Goal: Complete application form

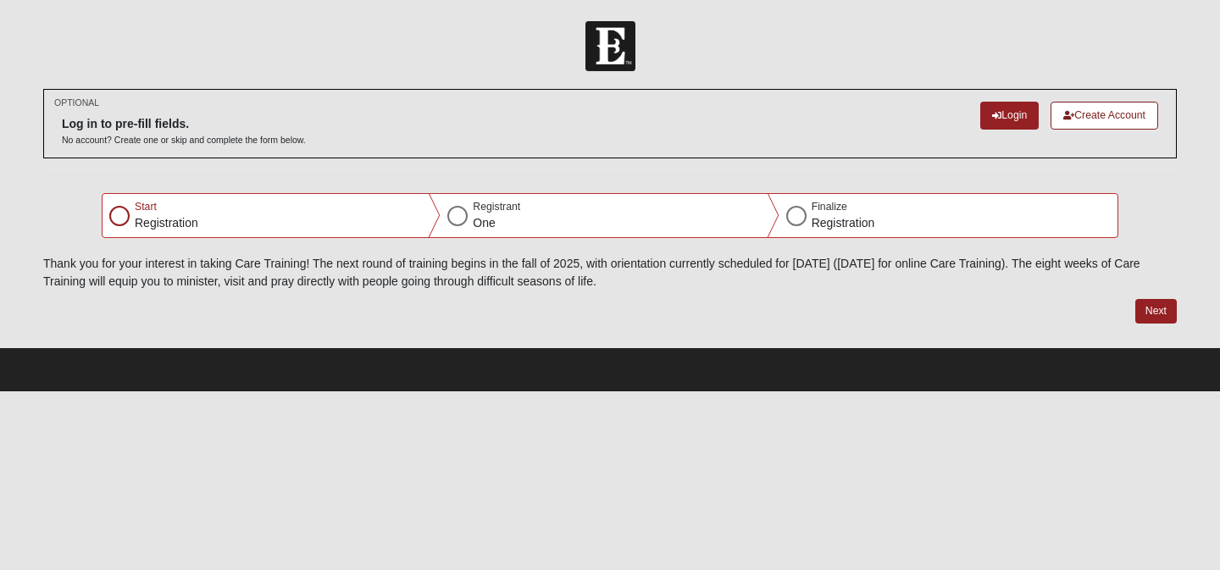
click at [119, 216] on div at bounding box center [119, 216] width 20 height 20
click at [1154, 307] on button "Next" at bounding box center [1157, 311] width 42 height 25
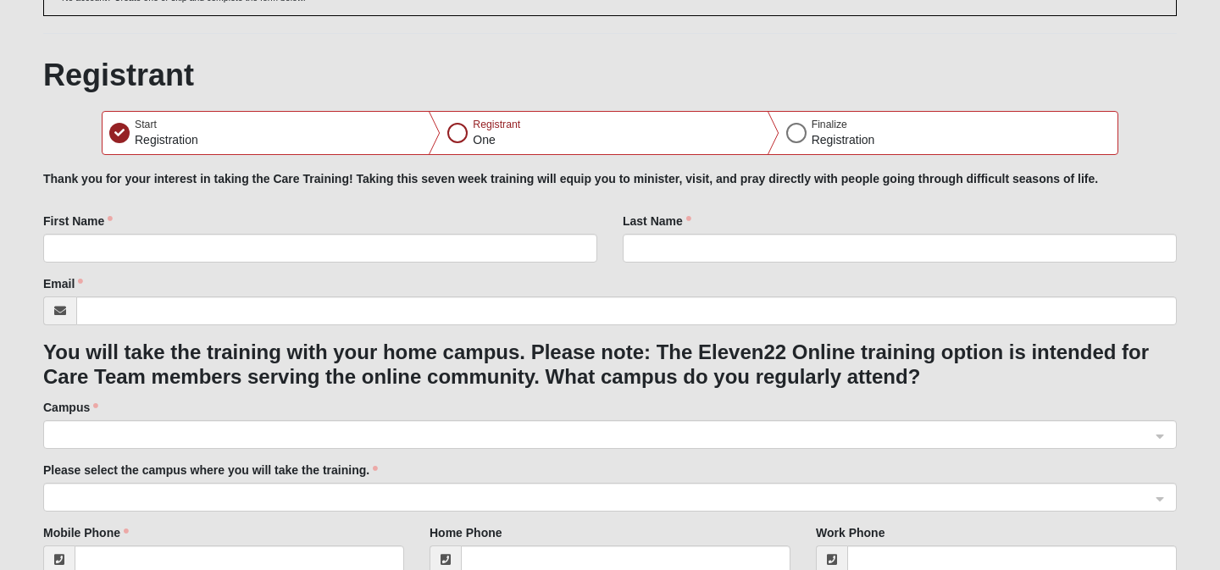
scroll to position [158, 0]
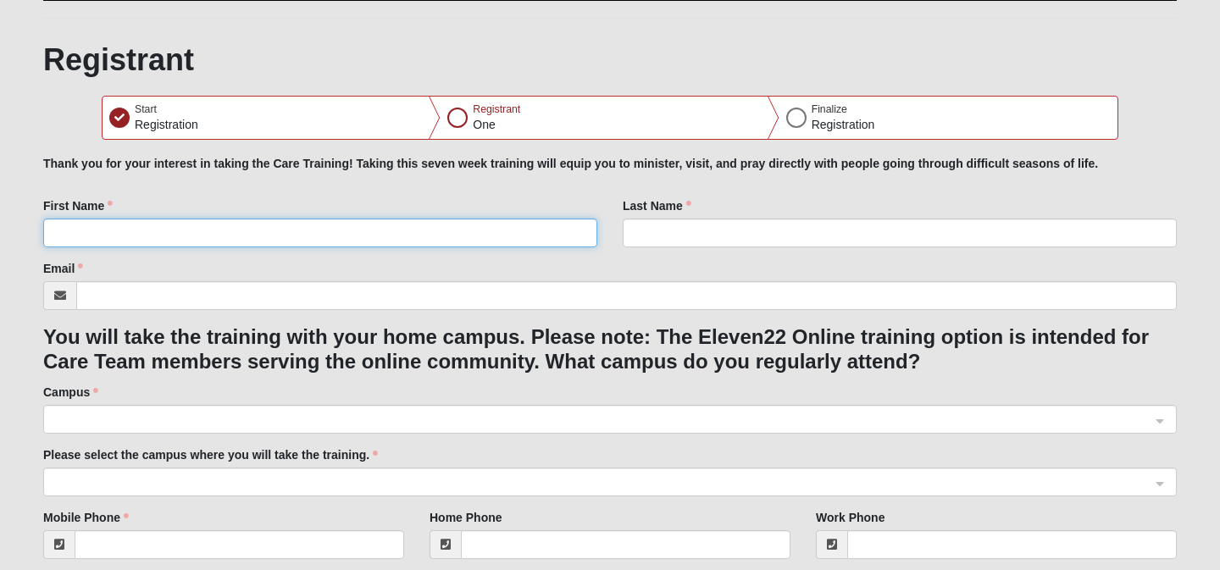
click at [459, 228] on input "First Name" at bounding box center [320, 233] width 554 height 29
type input "Kaitlin"
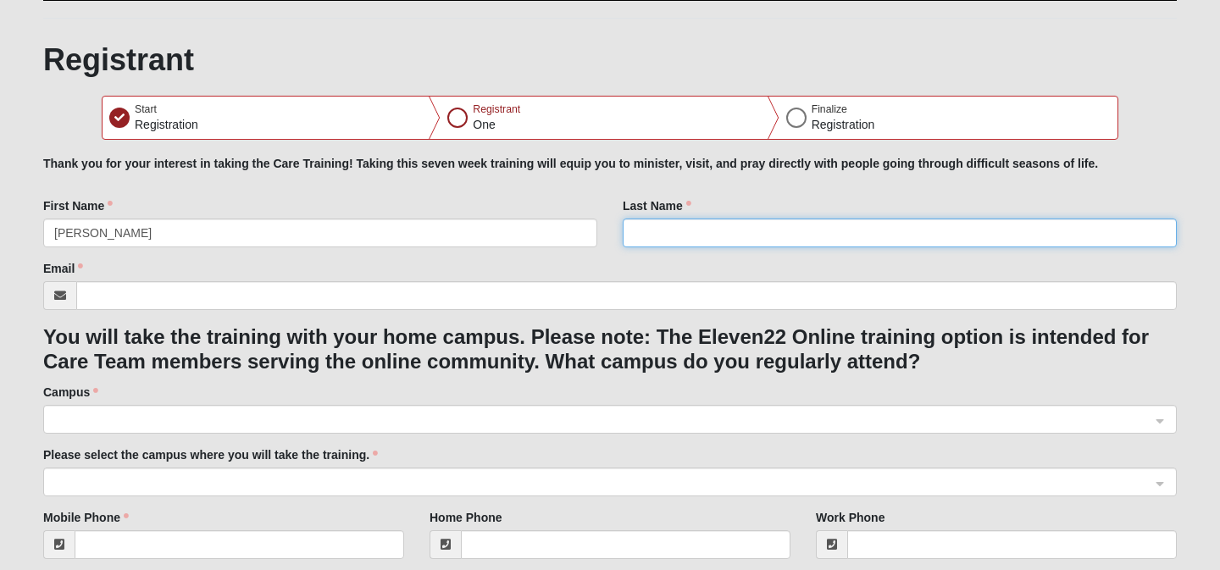
click at [723, 229] on input "Last Name" at bounding box center [900, 233] width 554 height 29
type input "Chapman"
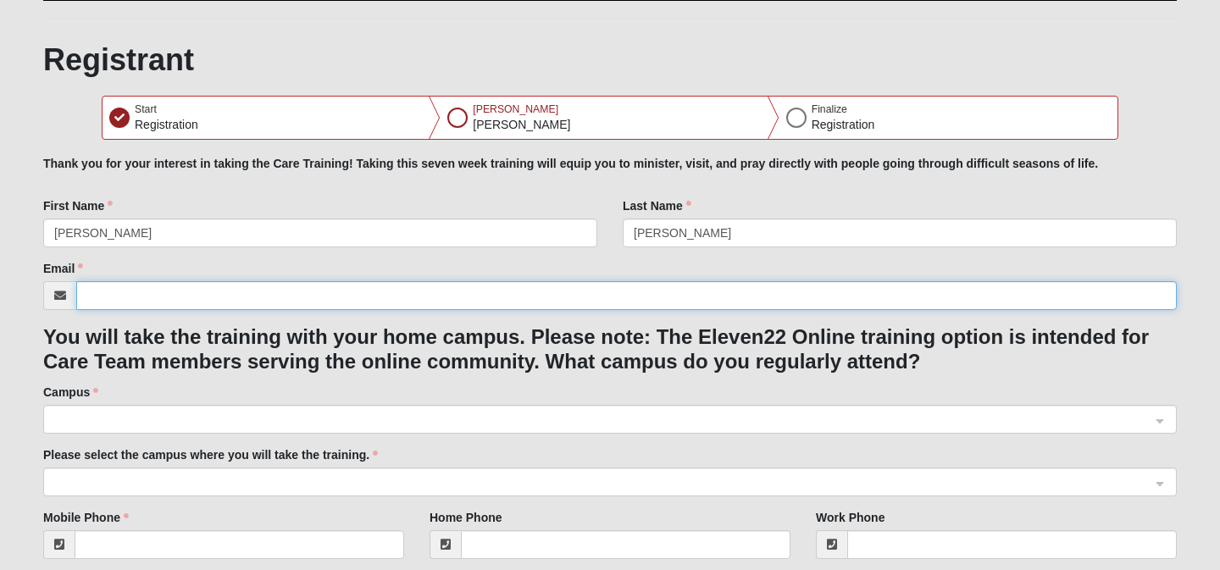
click at [557, 300] on input "Email" at bounding box center [626, 295] width 1101 height 29
click at [531, 425] on span at bounding box center [602, 420] width 1097 height 19
type input "[EMAIL_ADDRESS][DOMAIN_NAME]"
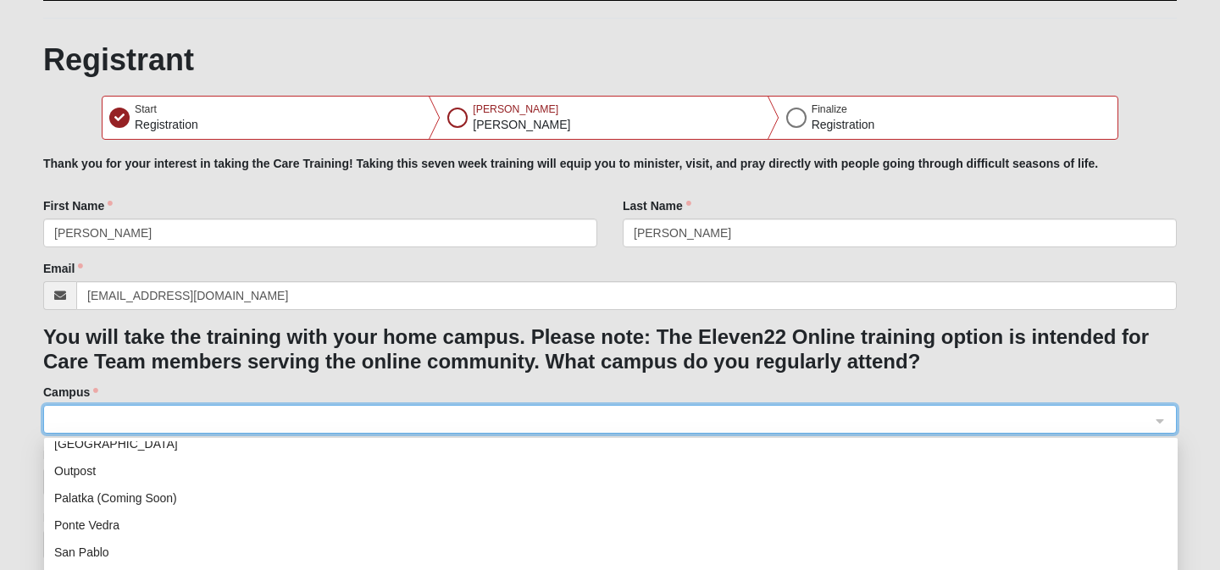
scroll to position [217, 0]
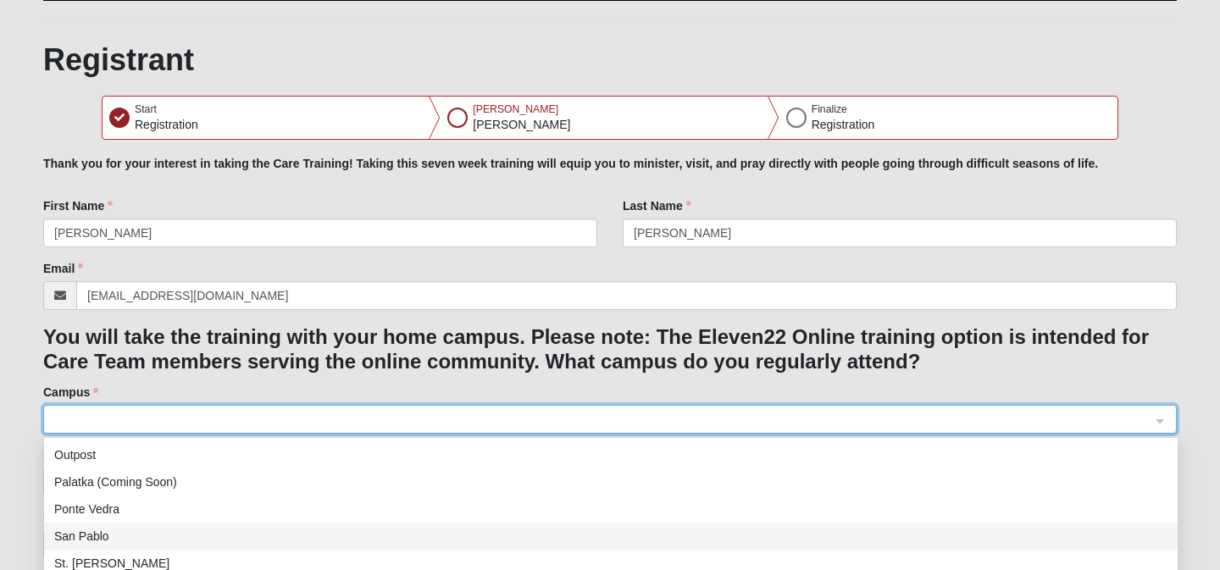
click at [407, 527] on div "San Pablo" at bounding box center [611, 536] width 1114 height 19
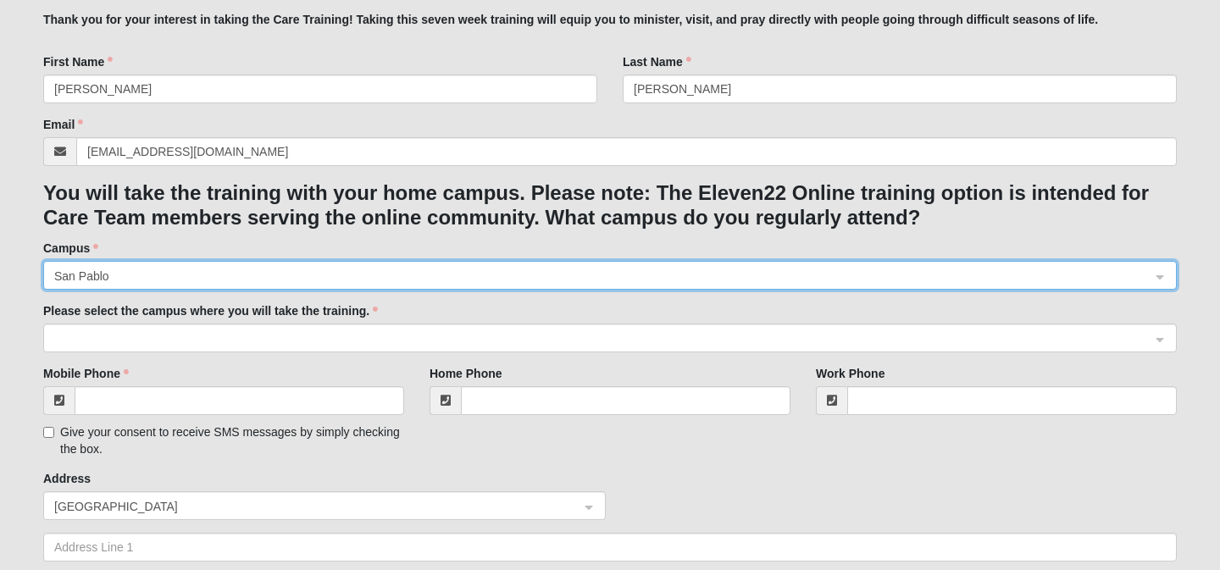
scroll to position [303, 0]
click at [361, 339] on span at bounding box center [602, 338] width 1097 height 19
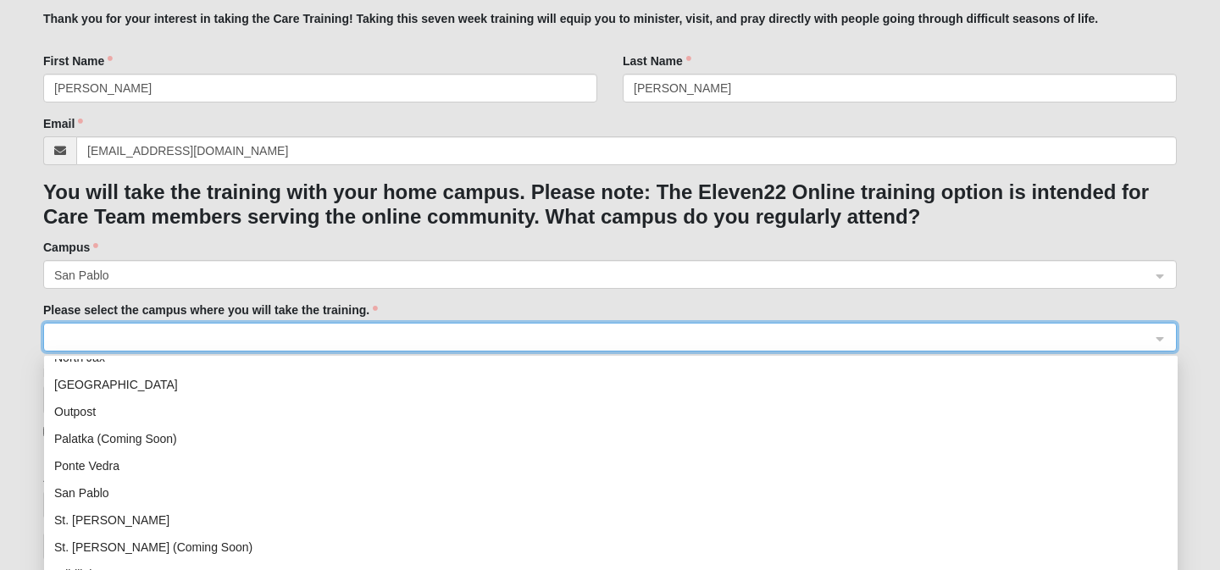
scroll to position [175, 0]
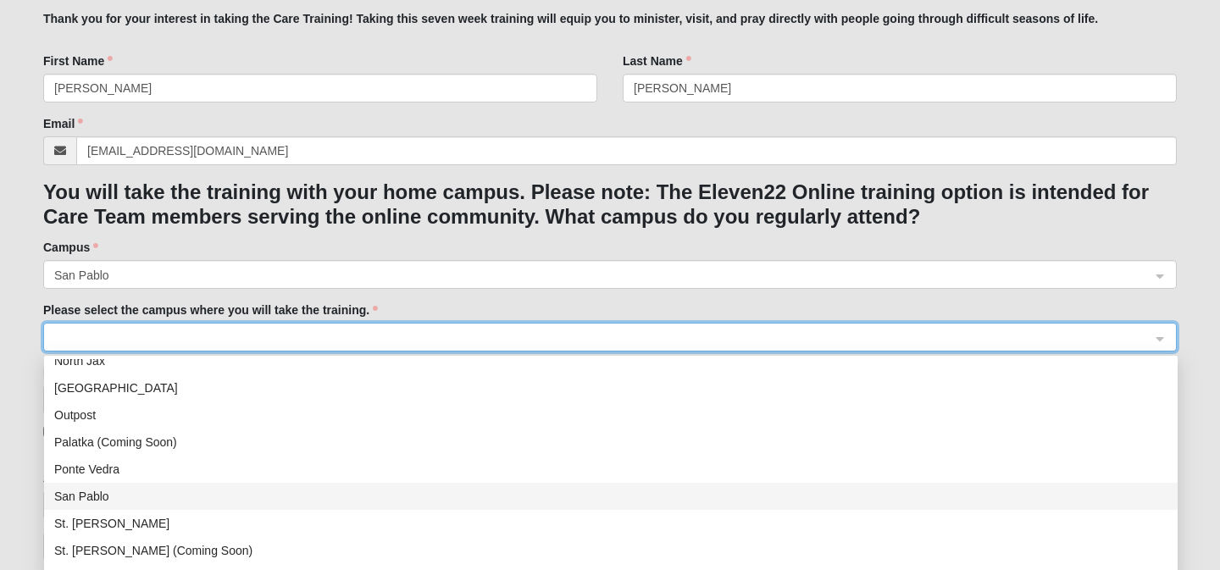
click at [336, 502] on div "San Pablo" at bounding box center [611, 496] width 1114 height 19
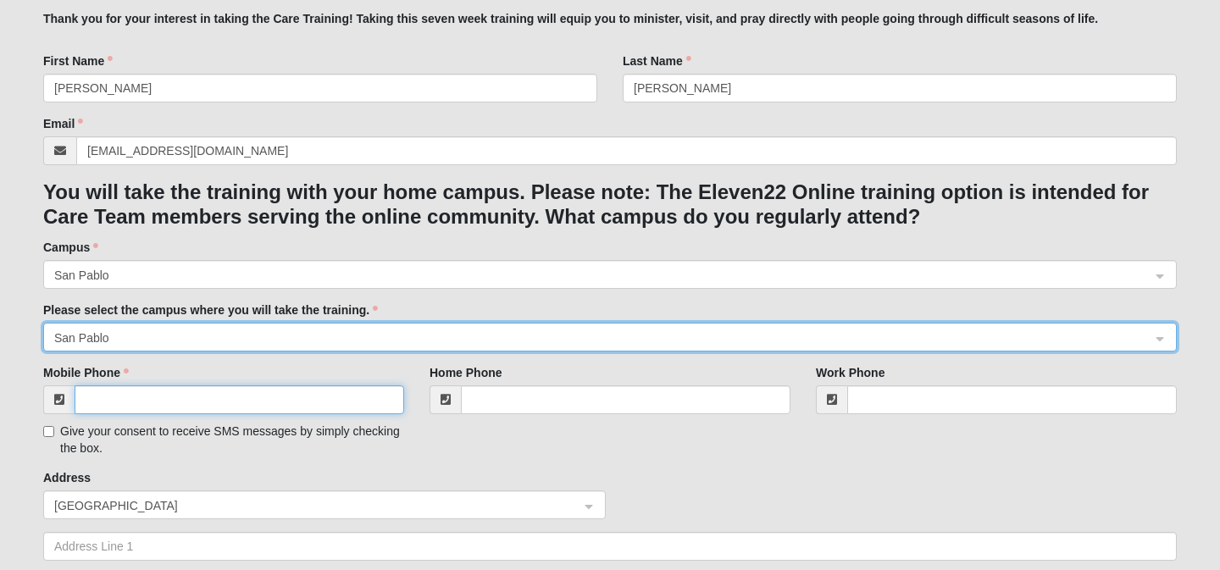
click at [314, 402] on input "Mobile Phone" at bounding box center [240, 400] width 330 height 29
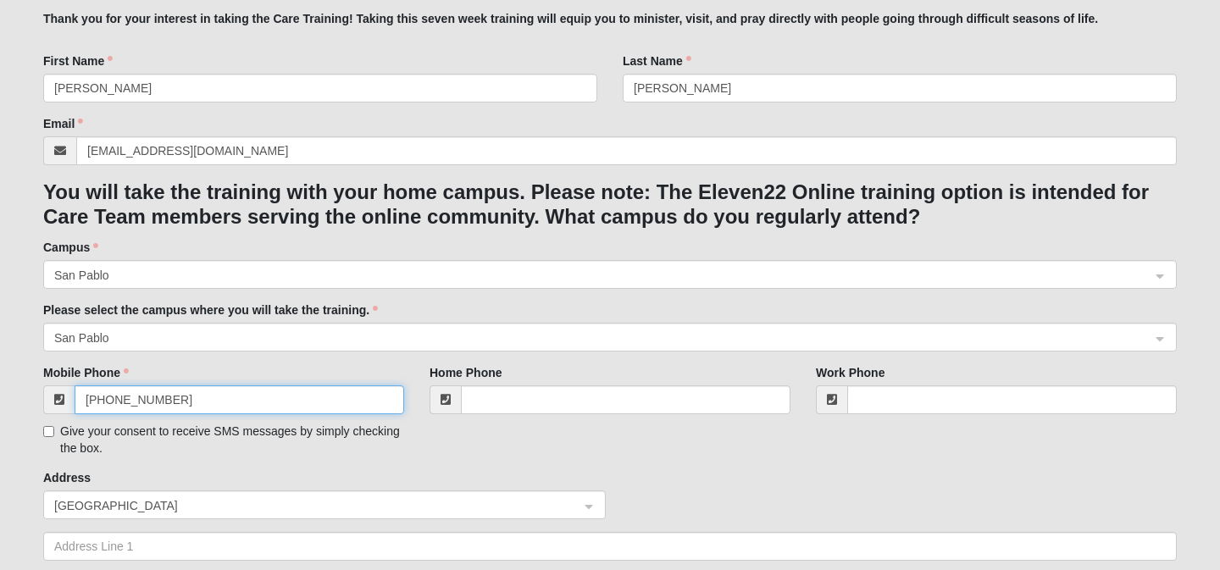
type input "[PHONE_NUMBER]"
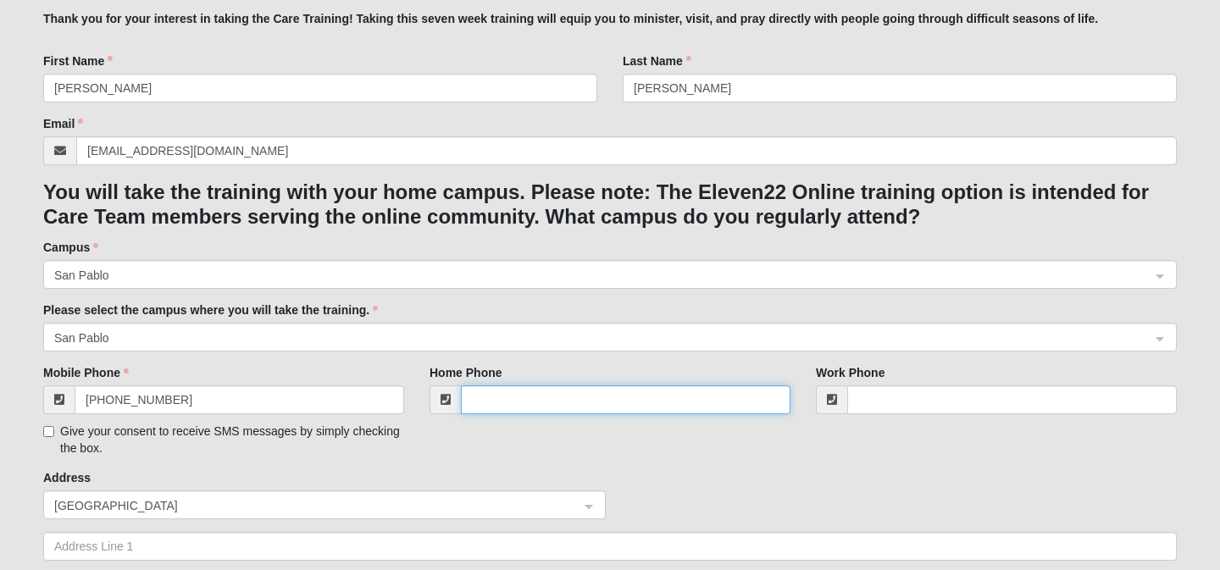
click at [503, 406] on input "Home Phone" at bounding box center [626, 400] width 330 height 29
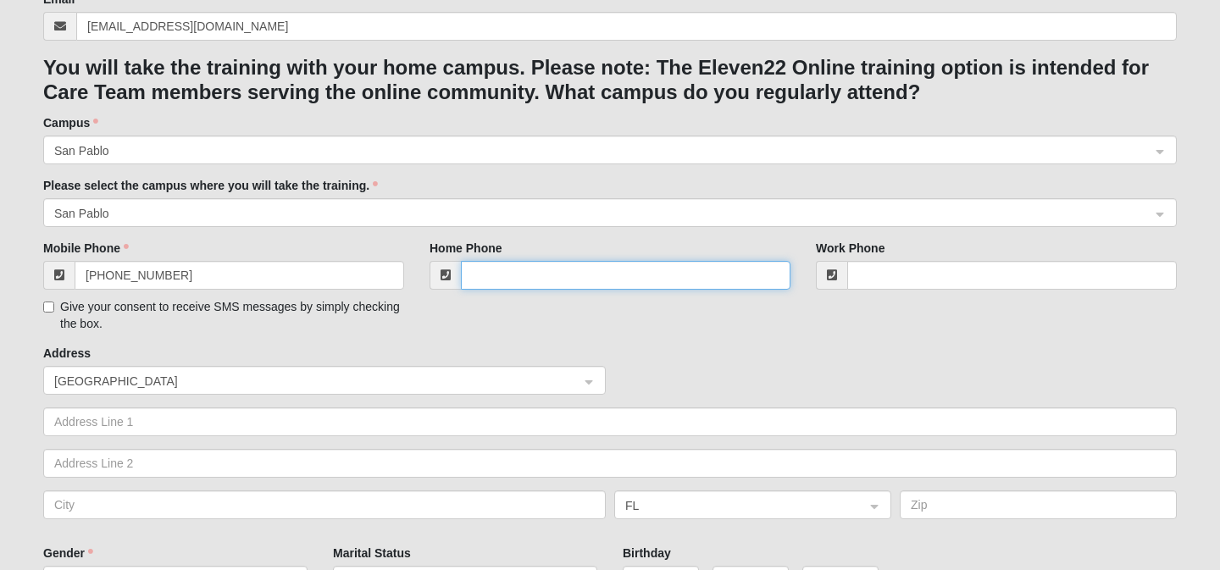
scroll to position [428, 0]
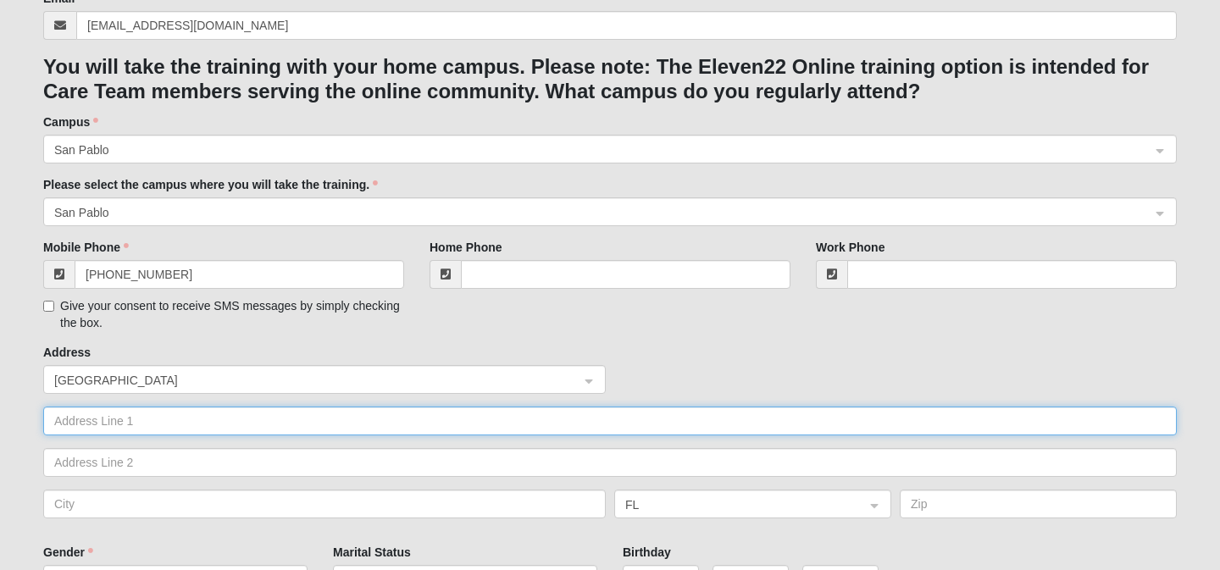
click at [246, 415] on input "text" at bounding box center [610, 421] width 1134 height 29
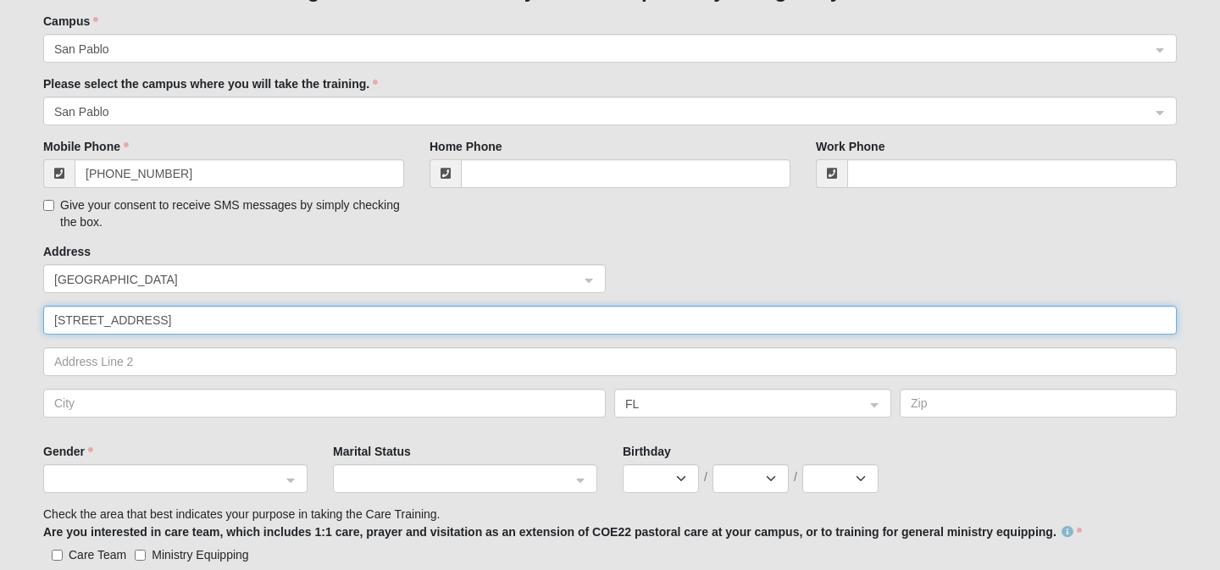
scroll to position [544, 0]
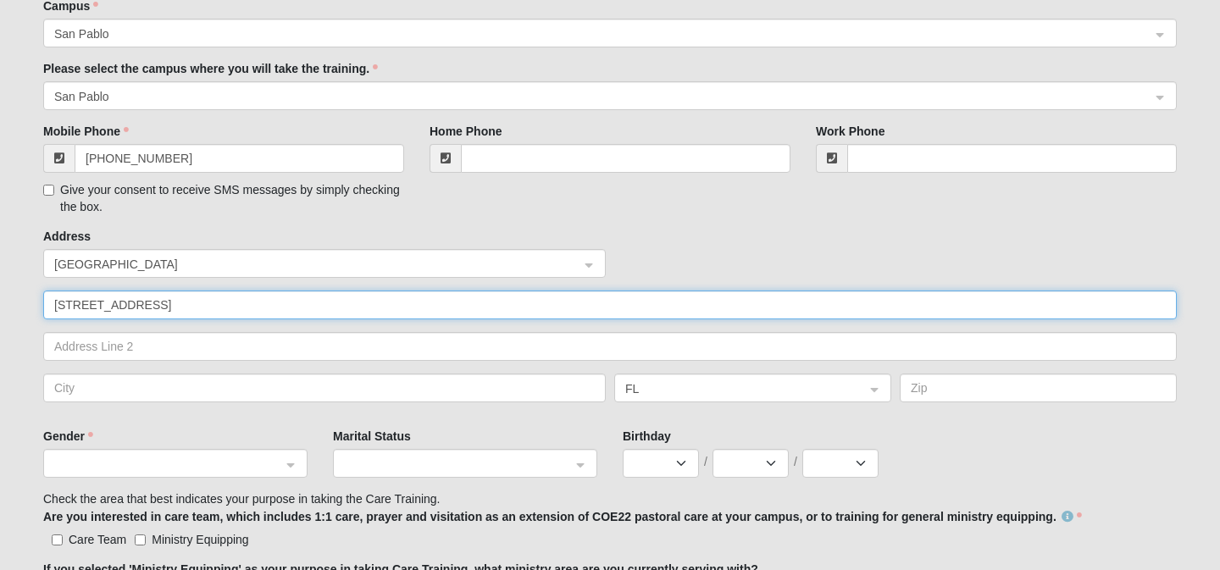
type input "[STREET_ADDRESS]"
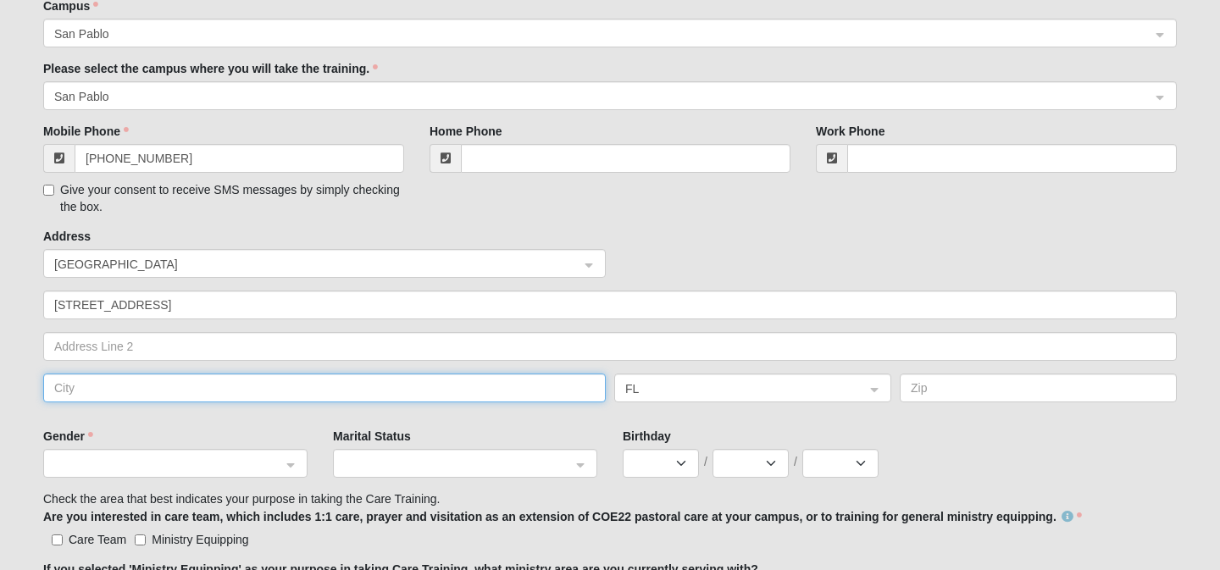
click at [93, 392] on input "text" at bounding box center [324, 388] width 563 height 29
type input "Jacksonville"
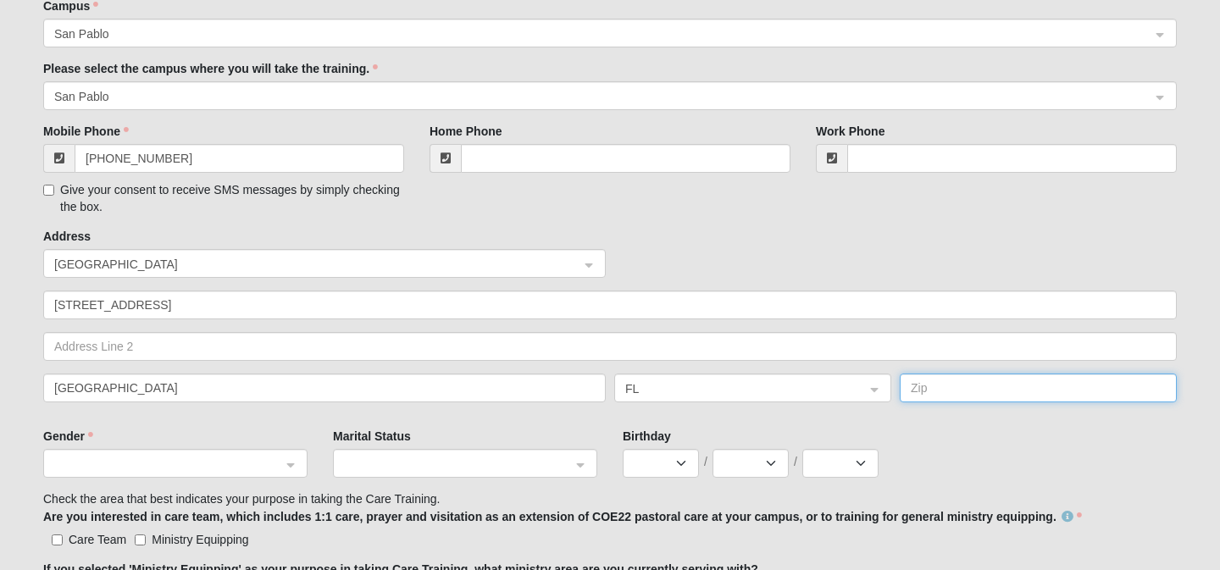
click at [922, 391] on input "text" at bounding box center [1038, 388] width 277 height 29
type input "32224"
click at [269, 481] on div "Gender" at bounding box center [176, 459] width 290 height 63
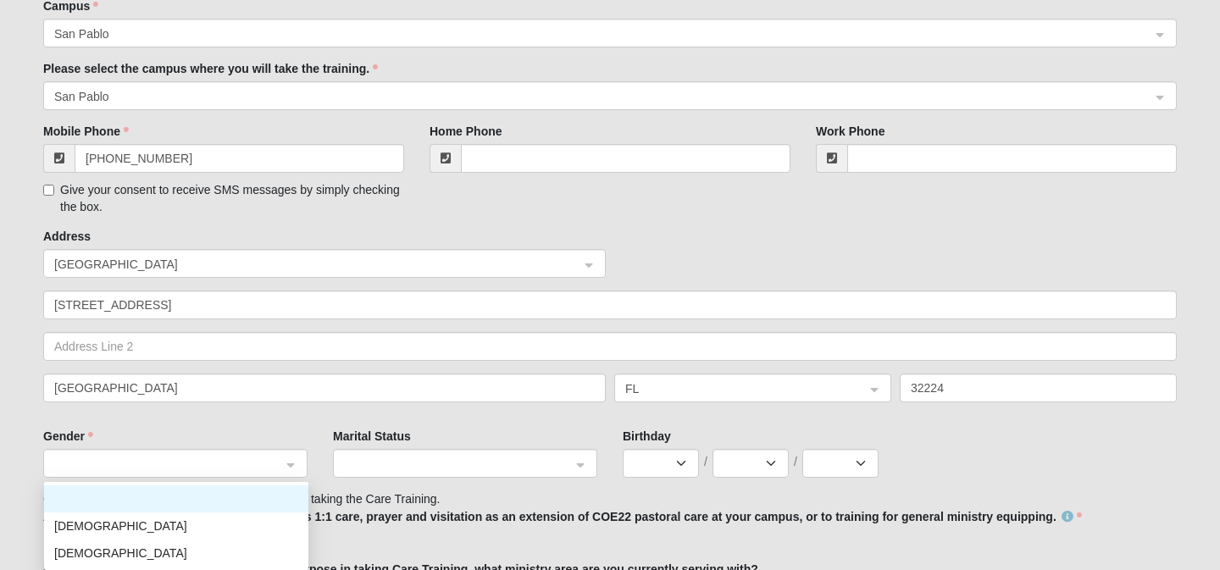
click at [271, 468] on span at bounding box center [167, 464] width 227 height 19
click at [258, 560] on div "[DEMOGRAPHIC_DATA]" at bounding box center [176, 553] width 244 height 19
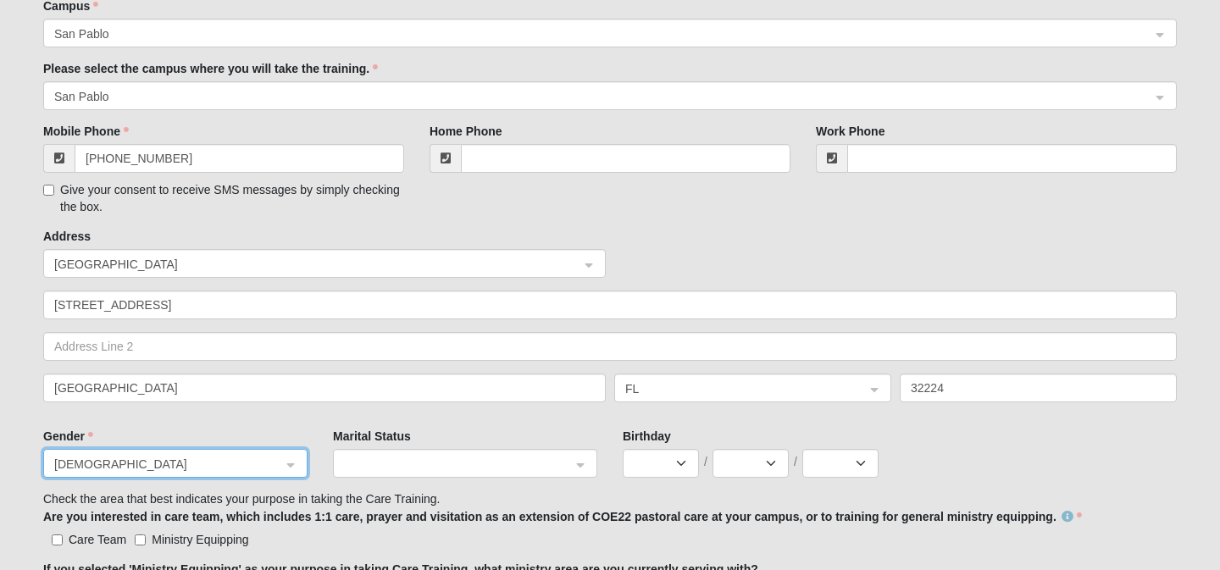
click at [375, 460] on span at bounding box center [457, 464] width 227 height 19
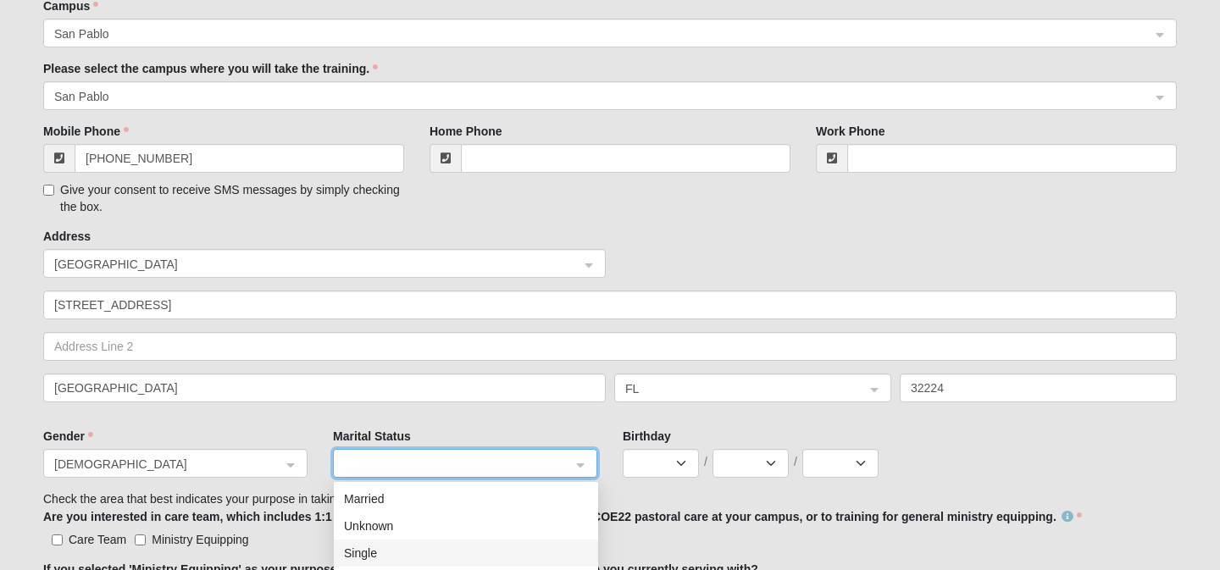
click at [379, 550] on div "Single" at bounding box center [466, 553] width 244 height 19
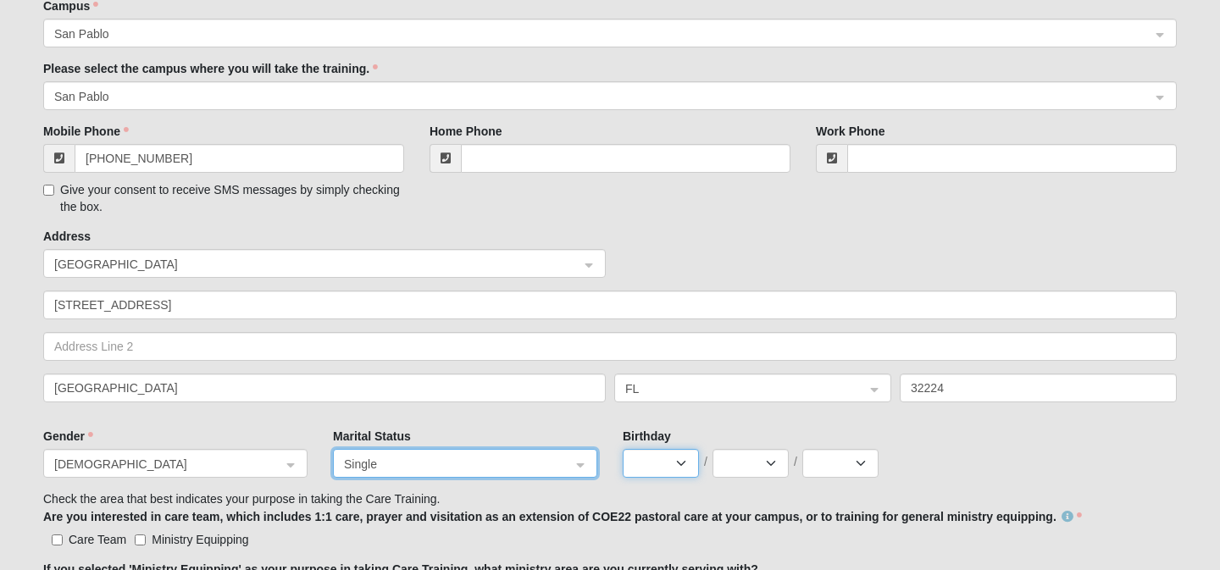
click at [673, 468] on select "Jan Feb Mar Apr May Jun Jul Aug Sep Oct Nov Dec" at bounding box center [661, 463] width 76 height 29
select select "1"
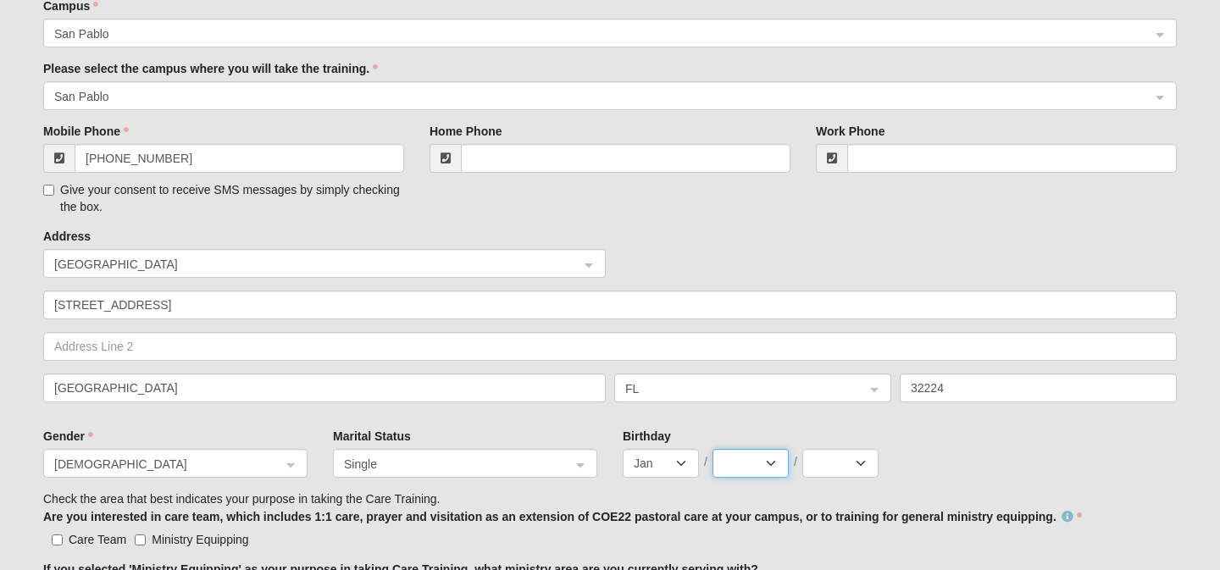
click at [754, 454] on select "1 2 3 4 5 6 7 8 9 10 11 12 13 14 15 16 17 18 19 20 21 22 23 24 25 26 27 28 29 3…" at bounding box center [751, 463] width 76 height 29
select select "27"
click at [830, 468] on select "2025 2024 2023 2022 2021 2020 2019 2018 2017 2016 2015 2014 2013 2012 2011 2010…" at bounding box center [841, 463] width 76 height 29
select select "1998"
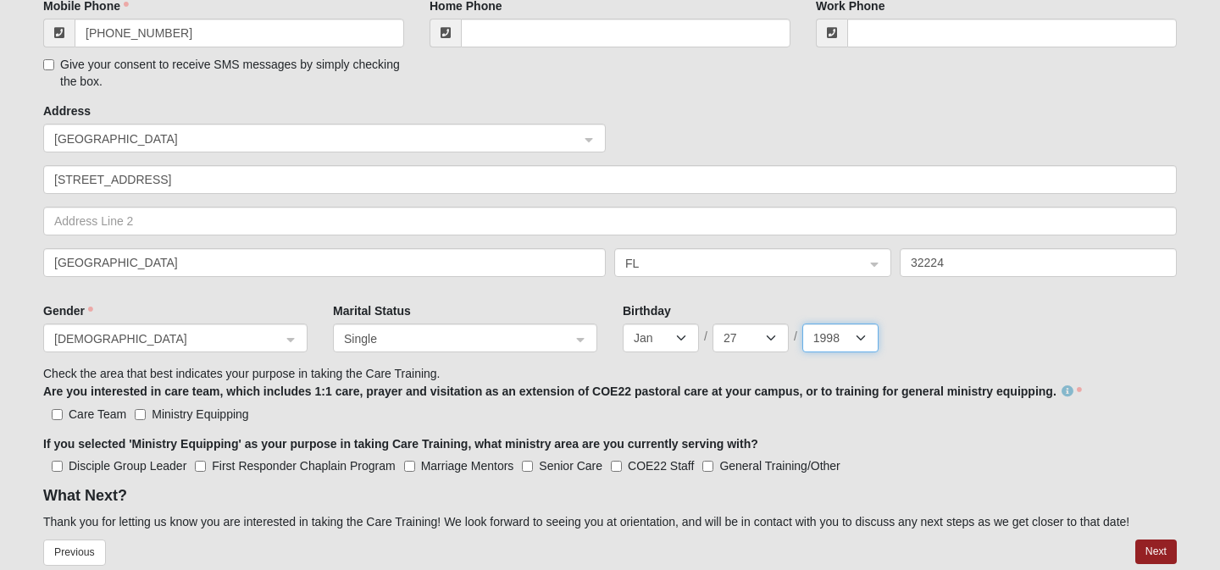
scroll to position [714, 0]
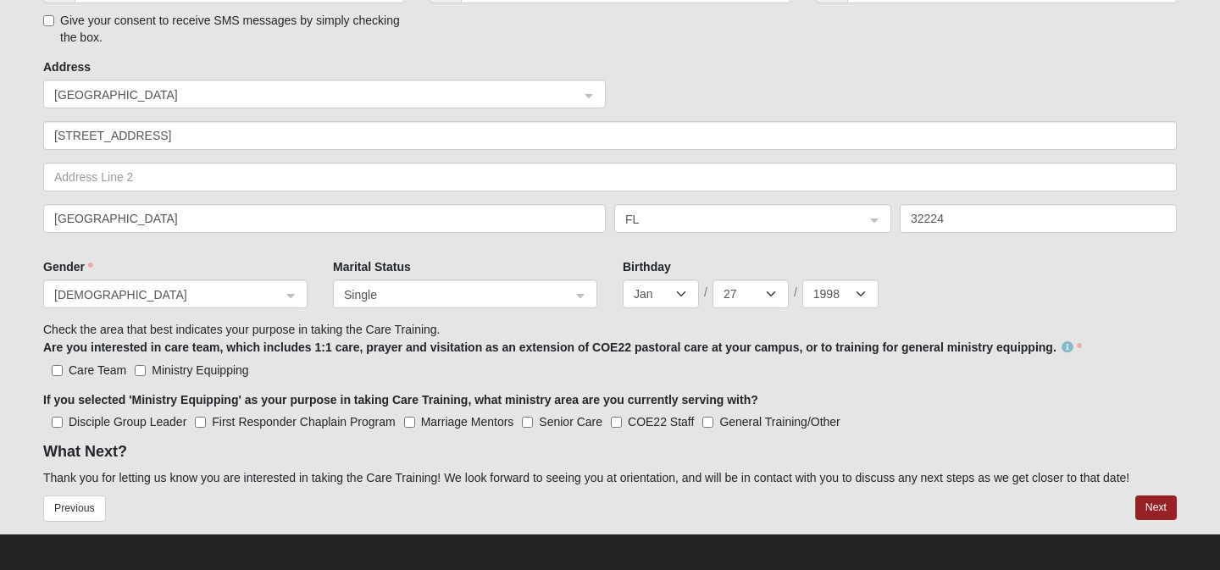
click at [147, 370] on label "Ministry Equipping" at bounding box center [192, 370] width 114 height 17
click at [146, 370] on input "Ministry Equipping" at bounding box center [140, 370] width 11 height 11
checkbox input "true"
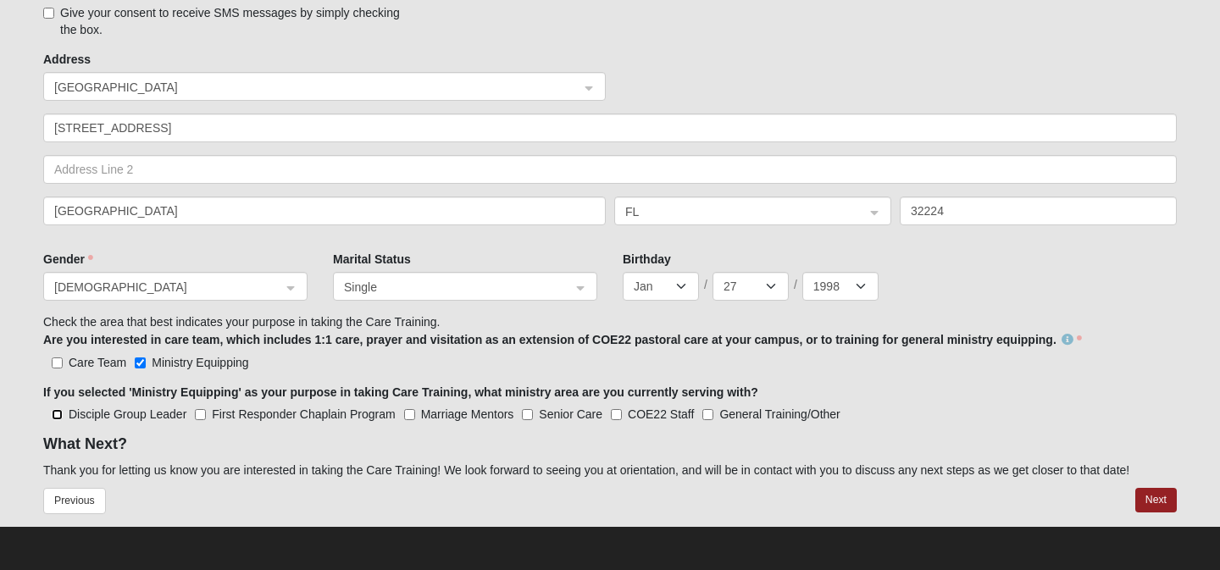
click at [58, 410] on Leader "Disciple Group Leader" at bounding box center [57, 414] width 11 height 11
checkbox Leader "true"
click at [709, 418] on input "General Training/Other" at bounding box center [708, 414] width 11 height 11
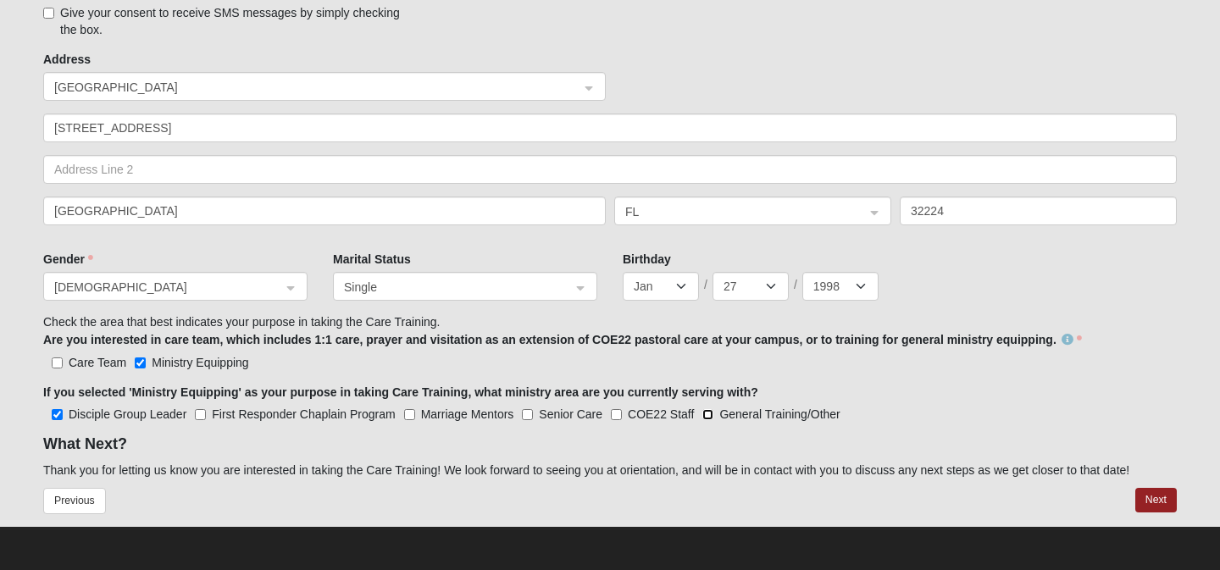
checkbox input "true"
click at [1148, 497] on button "Next" at bounding box center [1157, 500] width 42 height 25
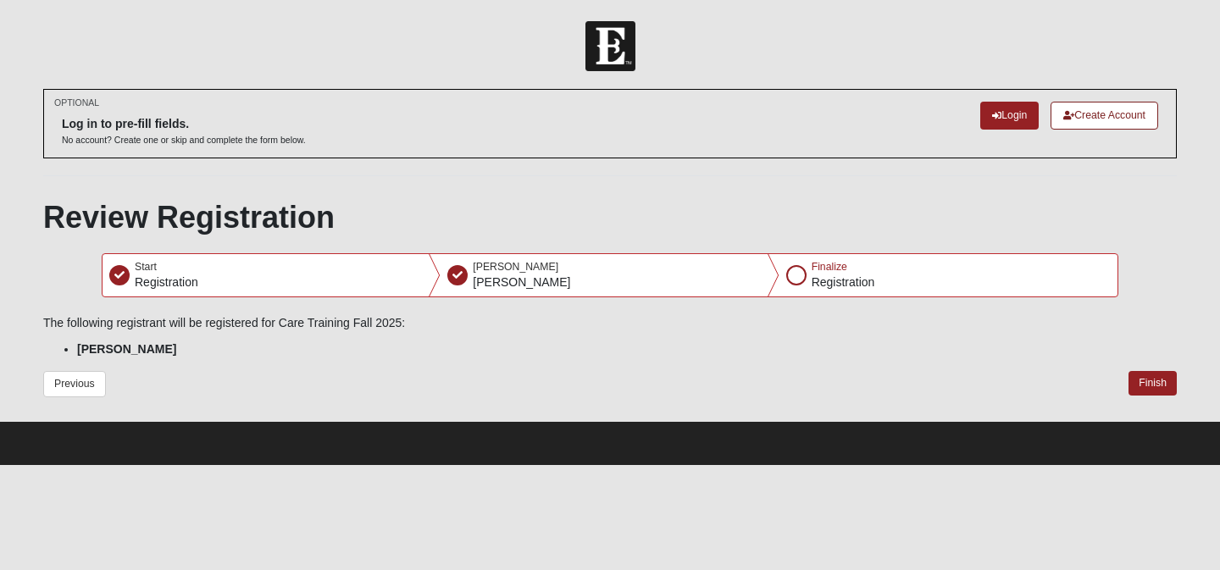
scroll to position [0, 0]
click at [1139, 387] on button "Finish" at bounding box center [1153, 383] width 48 height 25
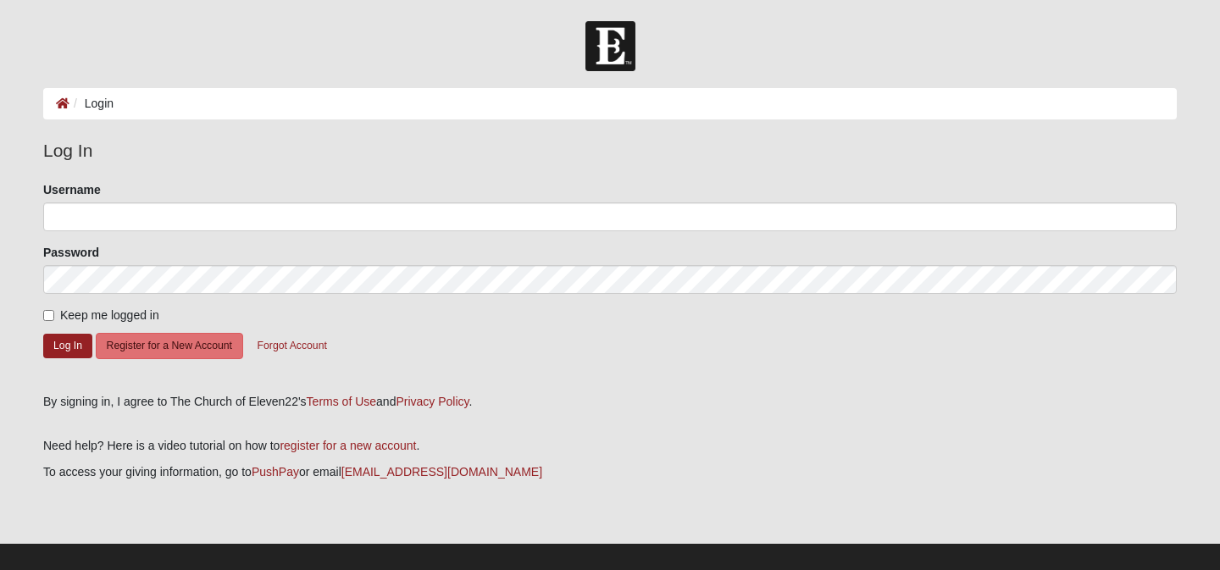
click at [414, 231] on form "Please correct the following: Username Password Keep me logged in Log In Regist…" at bounding box center [610, 281] width 1134 height 201
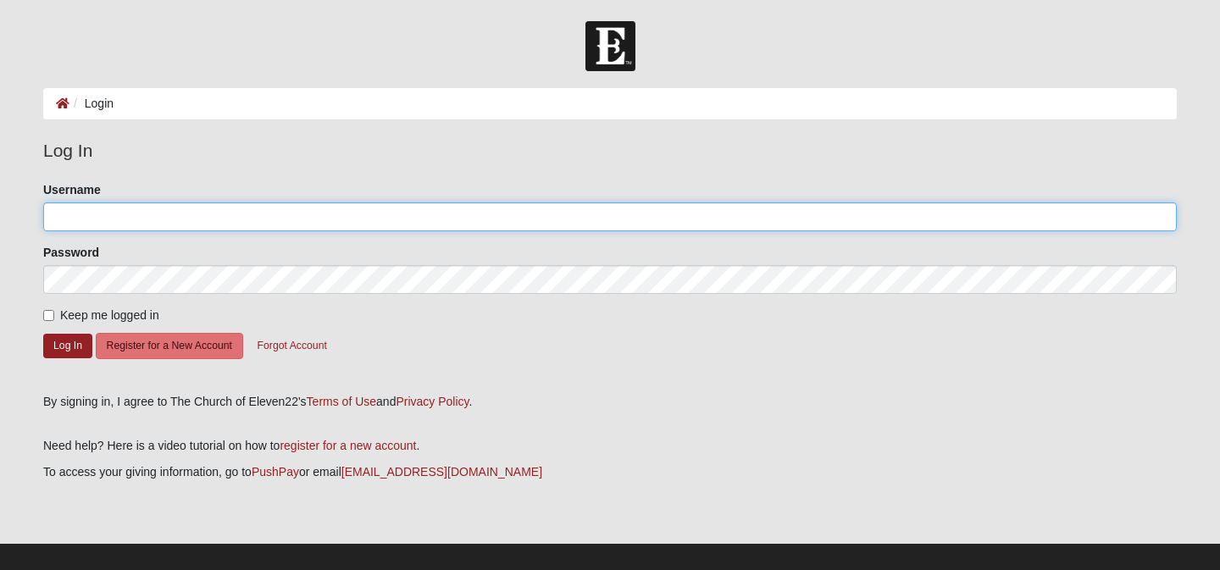
click at [415, 225] on input "Username" at bounding box center [610, 217] width 1134 height 29
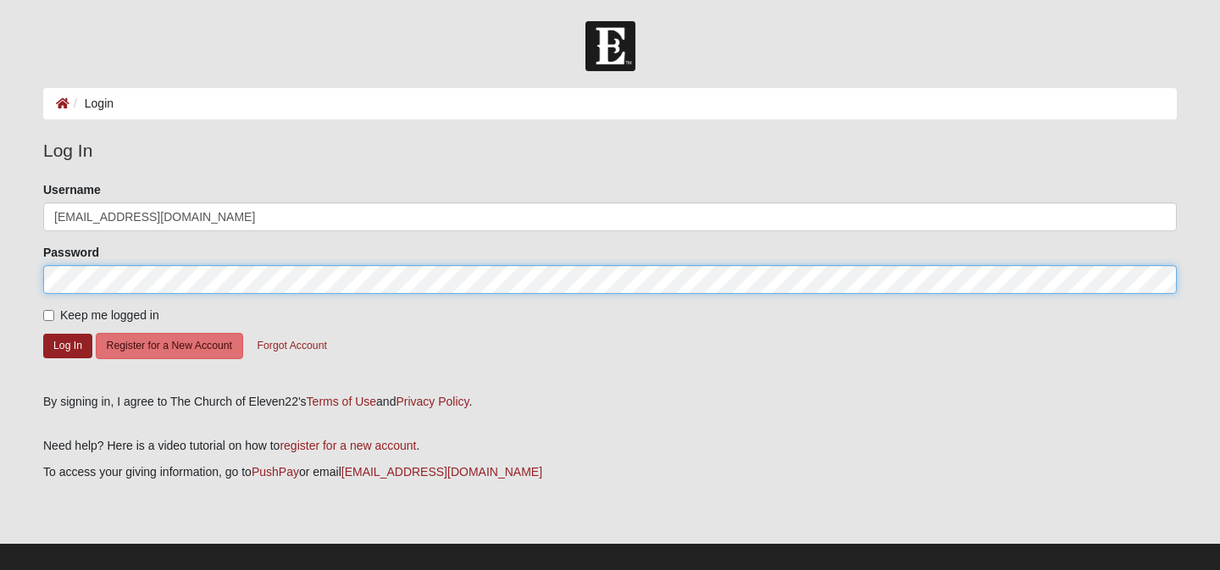
click at [43, 334] on button "Log In" at bounding box center [67, 346] width 49 height 25
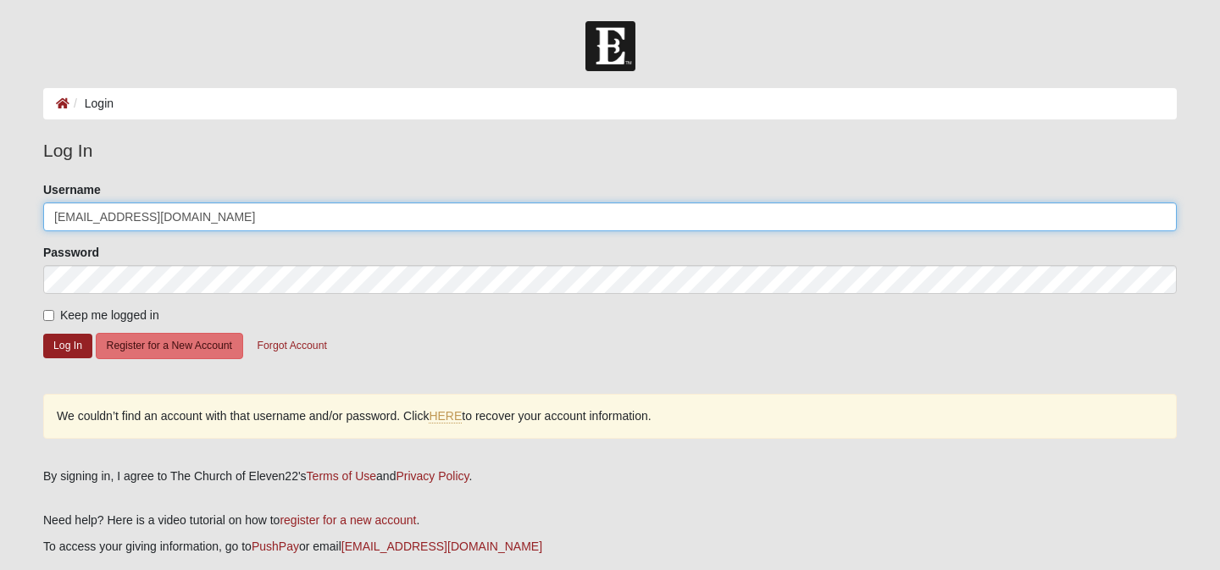
click at [225, 214] on input "[EMAIL_ADDRESS][DOMAIN_NAME]" at bounding box center [610, 217] width 1134 height 29
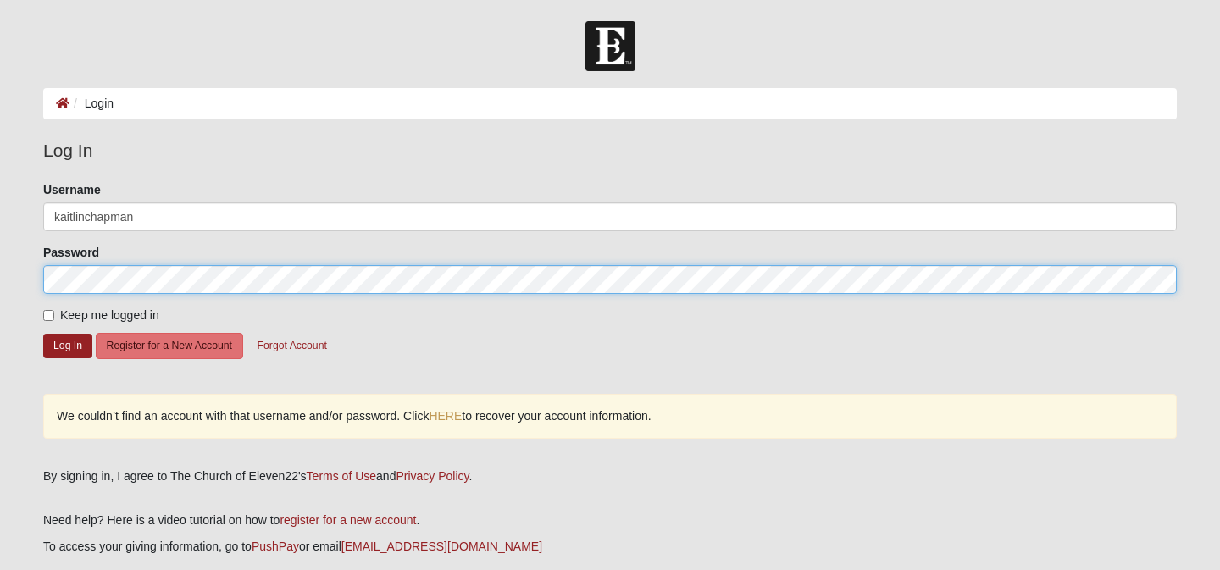
click at [43, 334] on button "Log In" at bounding box center [67, 346] width 49 height 25
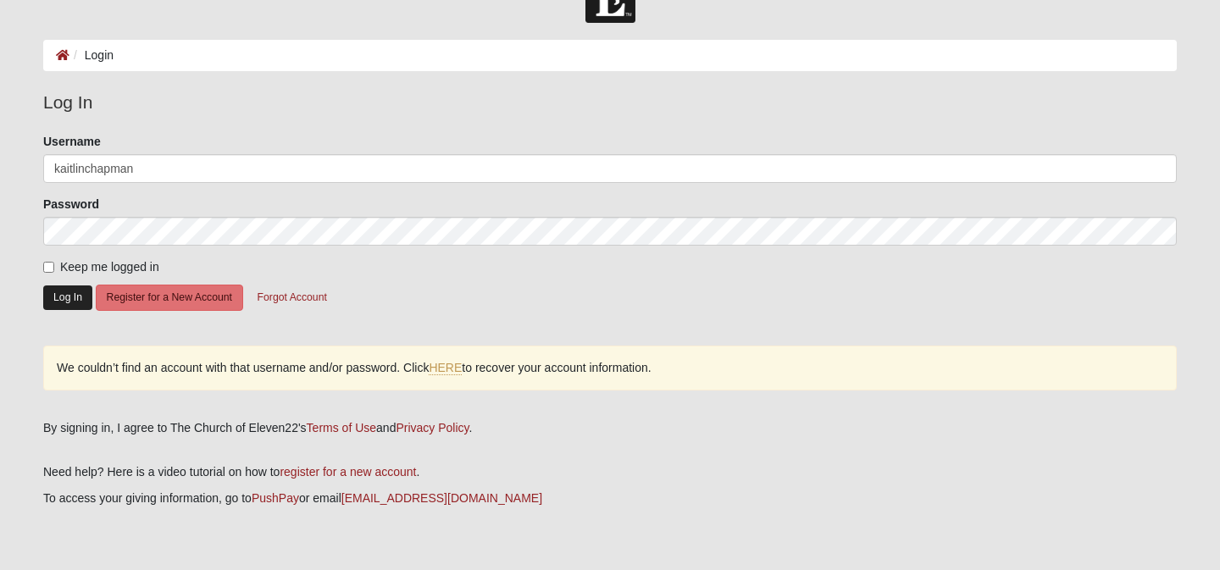
scroll to position [40, 0]
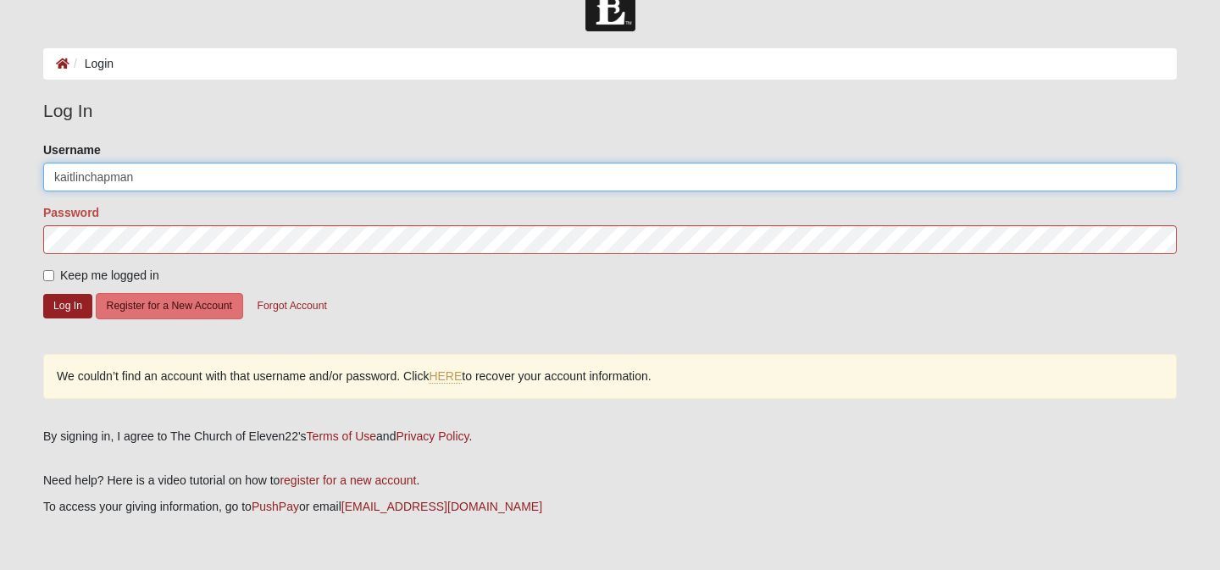
click at [168, 186] on input "kaitlinchapman" at bounding box center [610, 177] width 1134 height 29
type input "[EMAIL_ADDRESS][DOMAIN_NAME]"
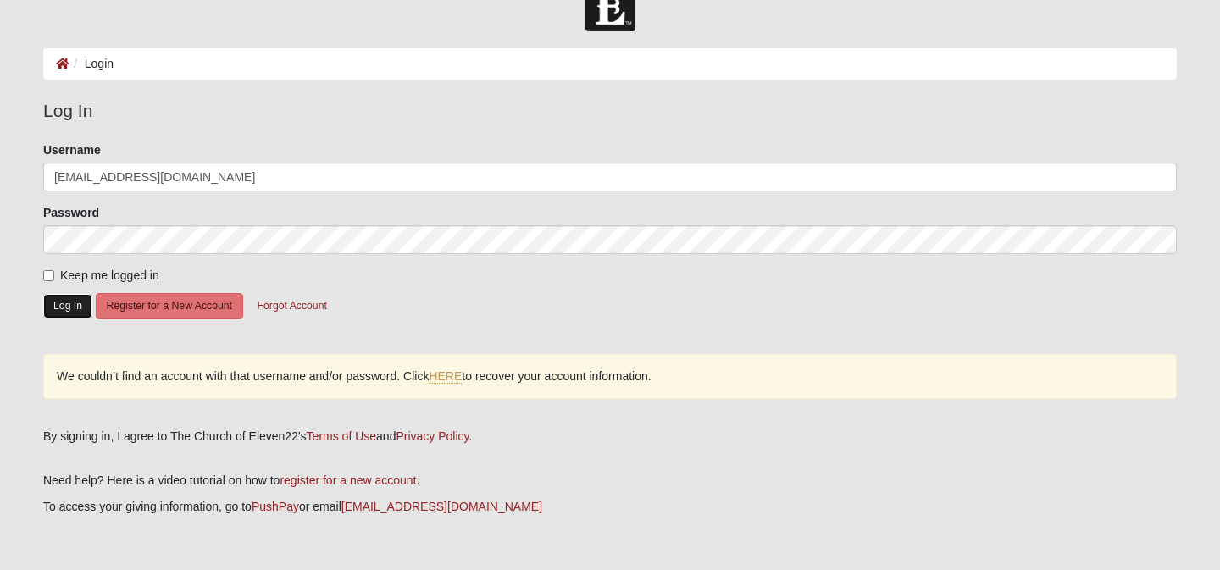
click at [70, 308] on button "Log In" at bounding box center [67, 306] width 49 height 25
click at [64, 296] on button "Log In" at bounding box center [67, 306] width 49 height 25
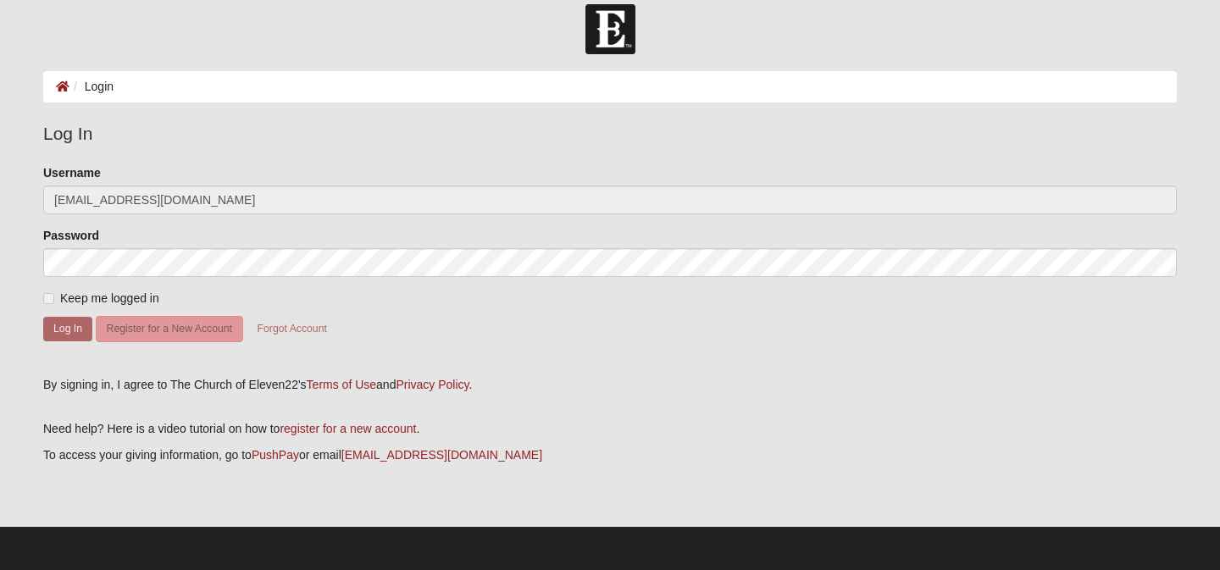
scroll to position [17, 0]
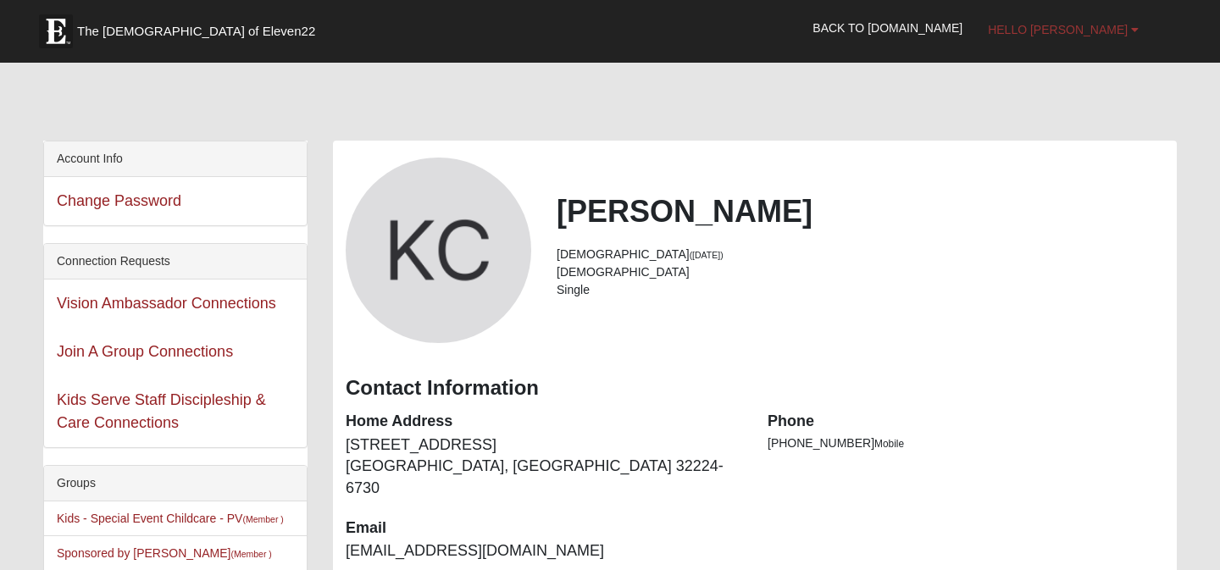
click at [1112, 25] on span "Hello [PERSON_NAME]" at bounding box center [1058, 30] width 140 height 14
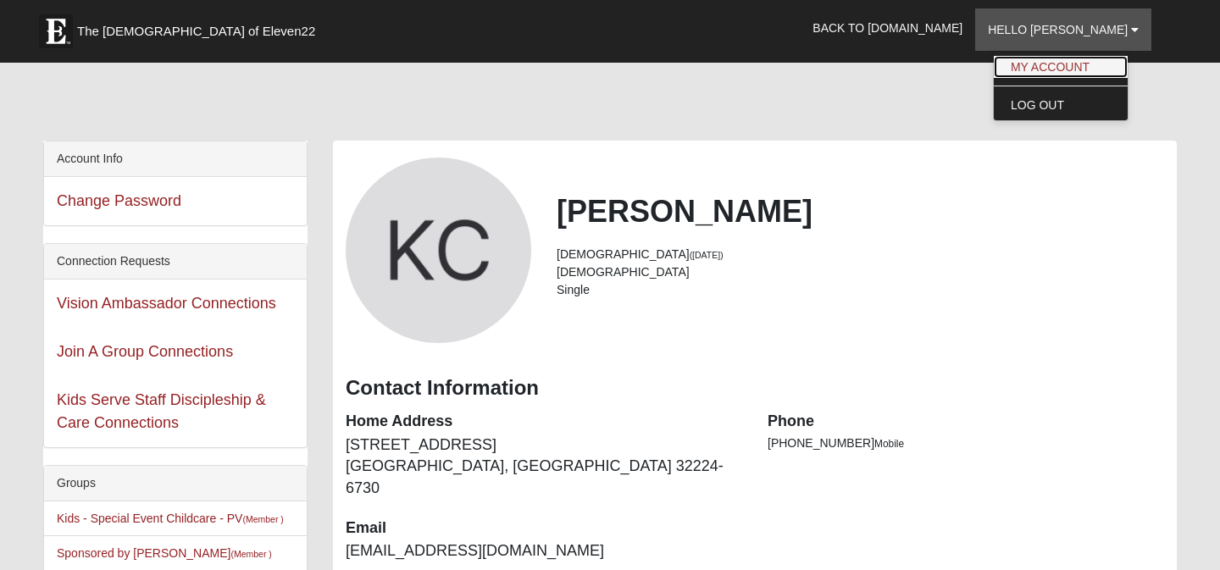
click at [1104, 67] on link "My Account" at bounding box center [1061, 67] width 134 height 22
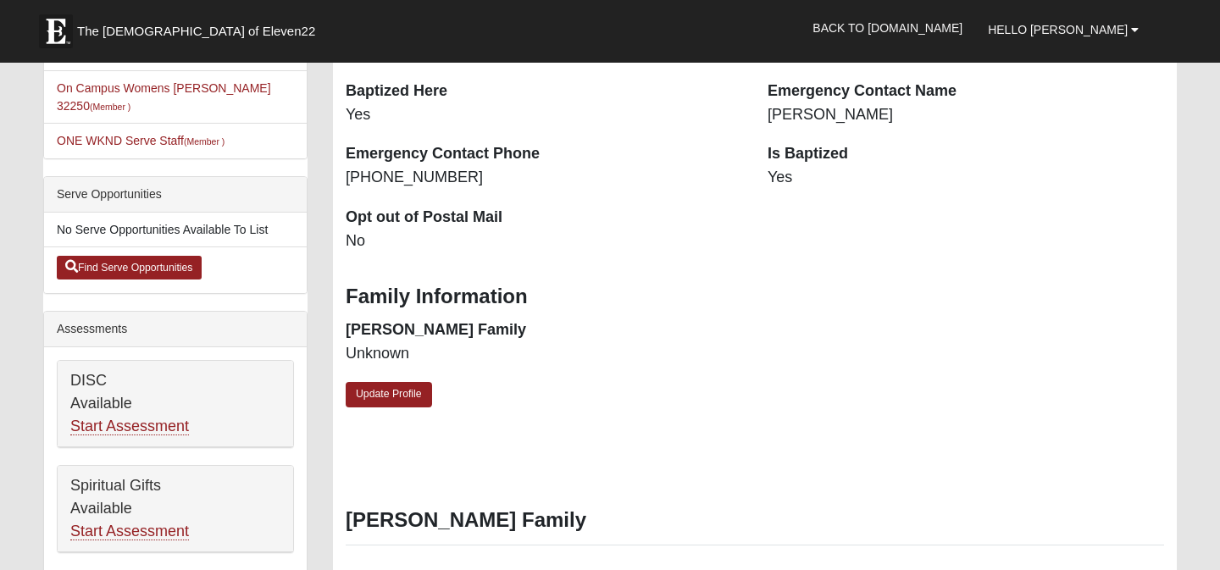
scroll to position [486, 0]
